Goal: Navigation & Orientation: Find specific page/section

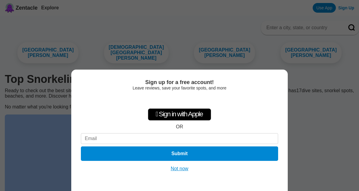
click at [186, 170] on button "Not now" at bounding box center [179, 168] width 21 height 6
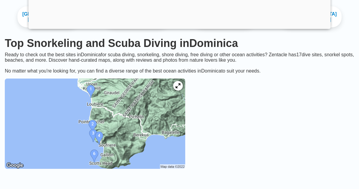
scroll to position [36, 0]
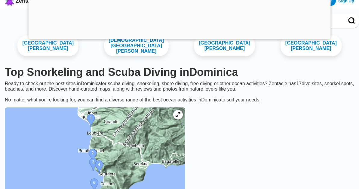
click at [155, 149] on img at bounding box center [95, 152] width 180 height 90
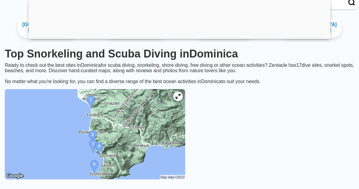
scroll to position [56, 0]
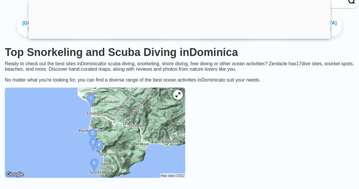
click at [180, 96] on icon at bounding box center [178, 94] width 5 height 5
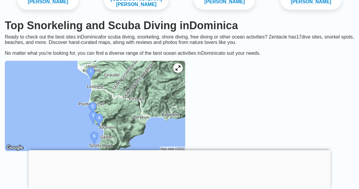
click at [178, 69] on icon at bounding box center [178, 68] width 5 height 5
